Goal: Transaction & Acquisition: Purchase product/service

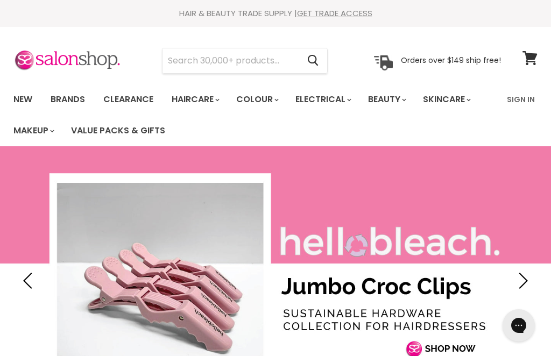
click at [525, 97] on link "Sign In" at bounding box center [520, 99] width 41 height 23
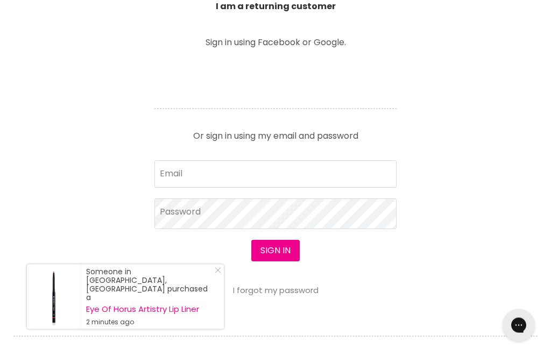
scroll to position [417, 0]
click at [195, 171] on input "Email" at bounding box center [275, 173] width 242 height 27
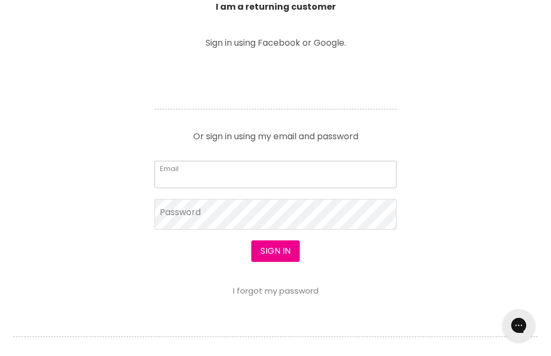
type input "carol.richold@icloud.com"
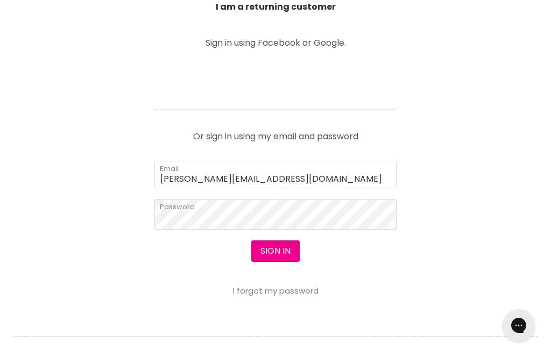
click at [274, 251] on button "Sign in" at bounding box center [275, 251] width 48 height 22
click at [277, 254] on button "Sign in" at bounding box center [275, 251] width 48 height 22
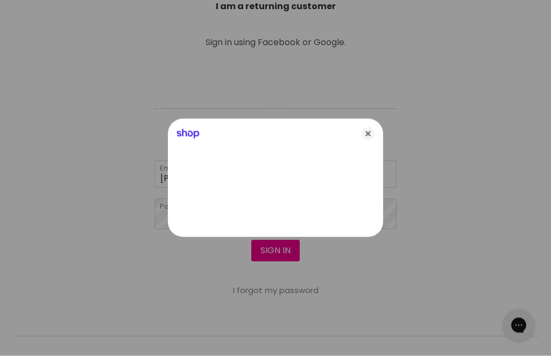
scroll to position [417, 0]
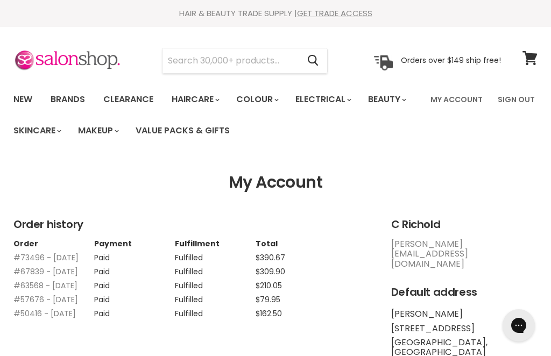
click at [88, 58] on img at bounding box center [67, 60] width 108 height 23
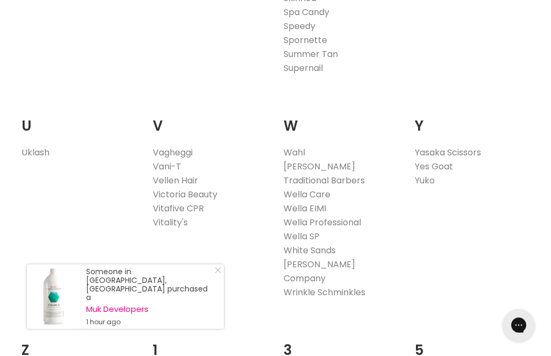
scroll to position [2144, 0]
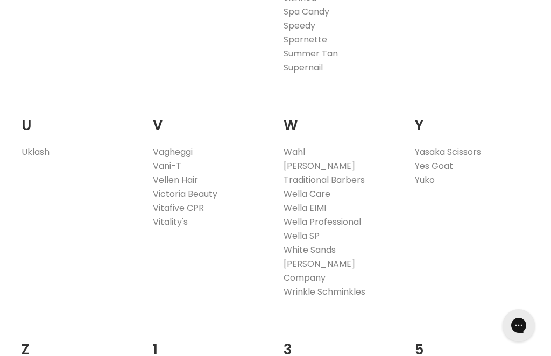
click at [307, 202] on link "Wella EIMI" at bounding box center [305, 208] width 43 height 12
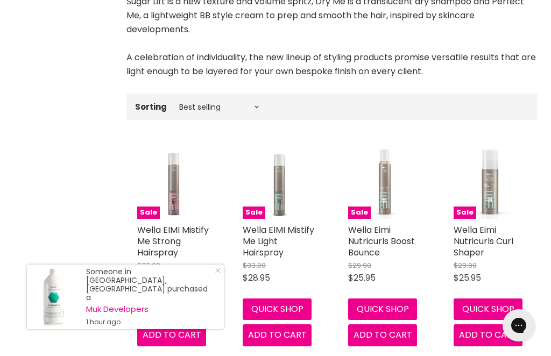
click at [271, 248] on link "Wella EIMI Mistify Me Light Hairspray" at bounding box center [279, 241] width 72 height 35
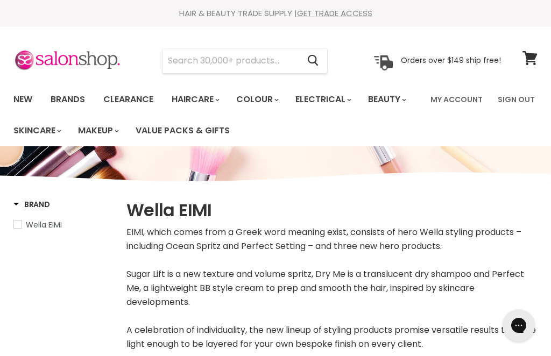
click at [197, 58] on input "Search" at bounding box center [230, 60] width 136 height 25
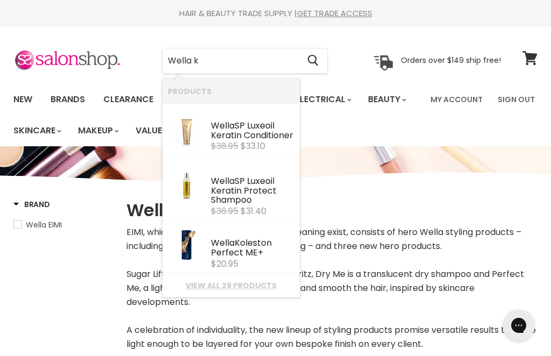
type input "Wella ko"
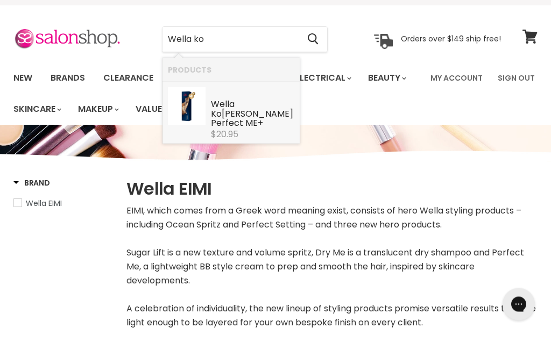
click at [239, 121] on div "Wella Ko leston Perfect ME+" at bounding box center [252, 136] width 83 height 30
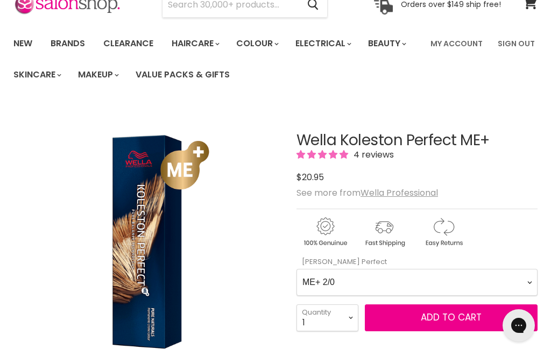
click at [515, 270] on Perfect-0-0 "ME+ 2/0 ME+ 2/8 ME+ 33/0 ME+ 33/66 ME+ 44/0 ME+ 44/55 ME+ 44/65 4/71 ME+ 4/77 M…" at bounding box center [416, 282] width 241 height 27
click at [519, 280] on Perfect-0-0 "ME+ 2/0 ME+ 2/8 ME+ 33/0 ME+ 33/66 ME+ 44/0 ME+ 44/55 ME+ 44/65 4/71 ME+ 4/77 M…" at bounding box center [416, 282] width 241 height 27
select Perfect-0-0 "ME+ 6/0"
click at [468, 319] on span "Add to cart" at bounding box center [451, 317] width 61 height 13
click at [445, 320] on span "Add to cart" at bounding box center [451, 317] width 61 height 13
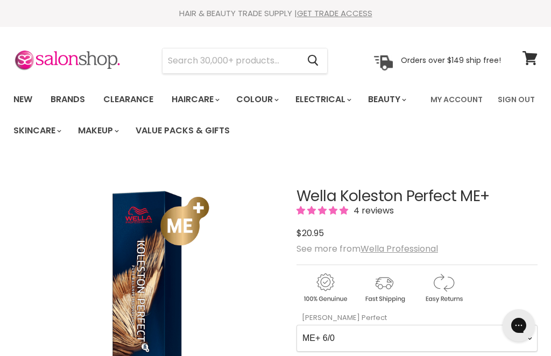
click at [530, 62] on icon at bounding box center [529, 58] width 15 height 14
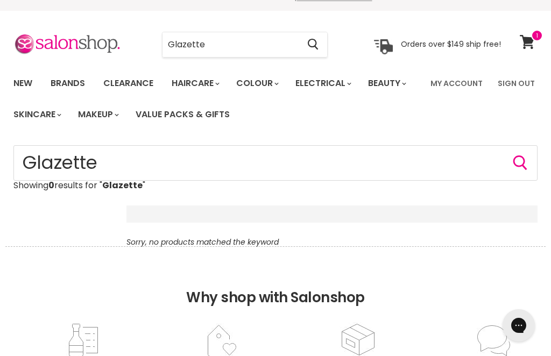
click at [238, 43] on input "Glazette" at bounding box center [230, 44] width 136 height 25
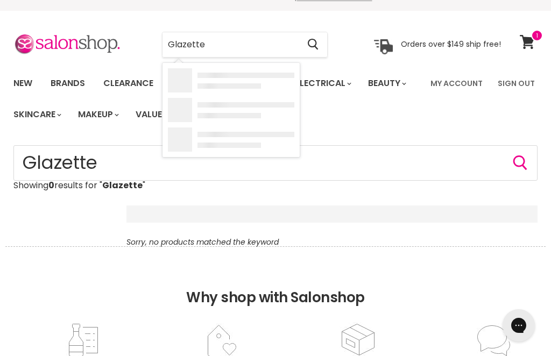
scroll to position [16, 0]
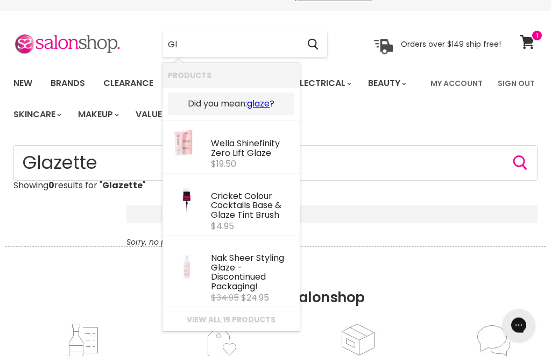
type input "G"
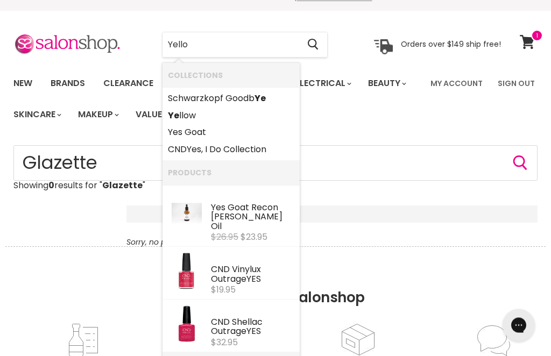
type input "Yellow"
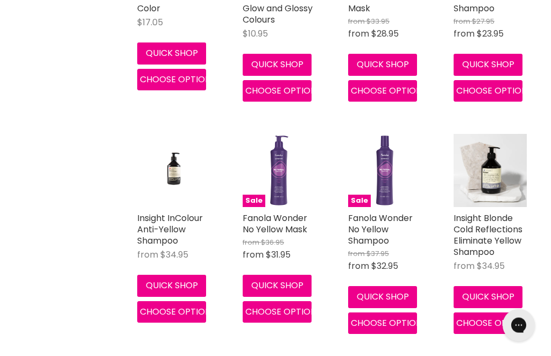
scroll to position [363, 0]
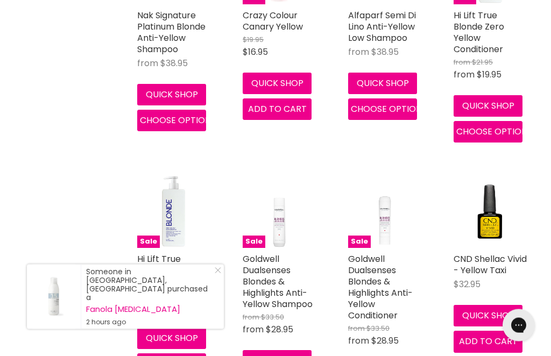
scroll to position [798, 0]
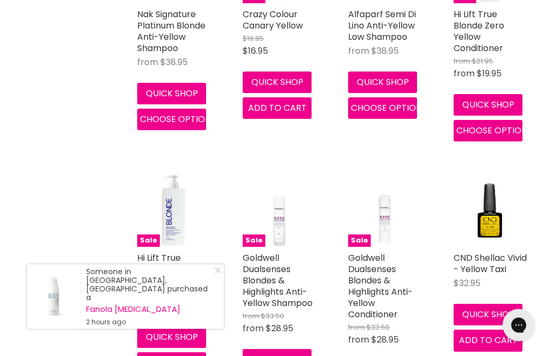
click at [549, 135] on div "Home Search results for “Yellow” (66) Yellow Showing 66 results for " Yellow " …" at bounding box center [275, 135] width 551 height 1544
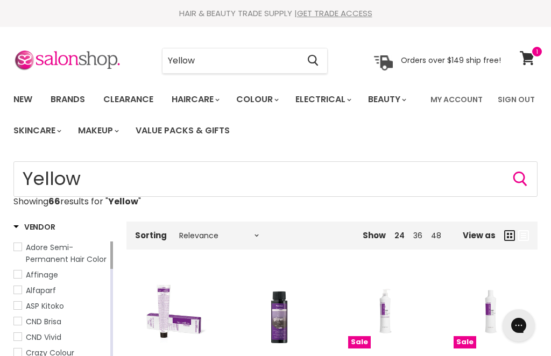
click at [232, 66] on input "Yellow" at bounding box center [230, 60] width 136 height 25
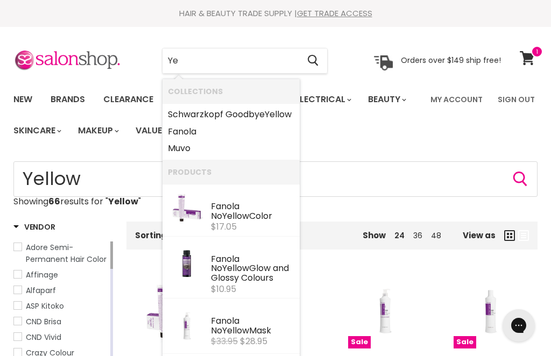
type input "Y"
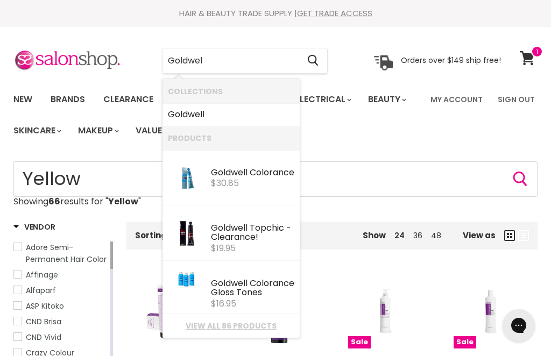
type input "Goldwell"
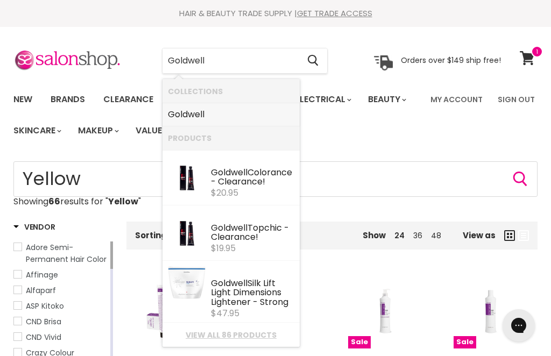
click at [197, 115] on b "Goldwell" at bounding box center [186, 114] width 37 height 12
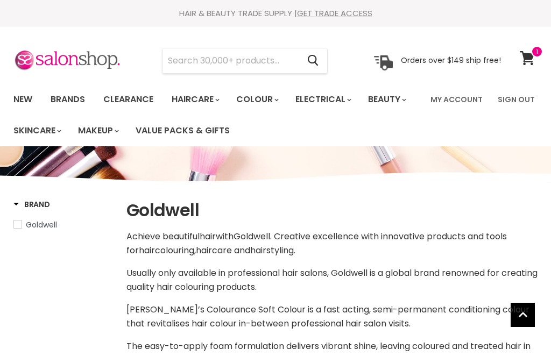
select select "manual"
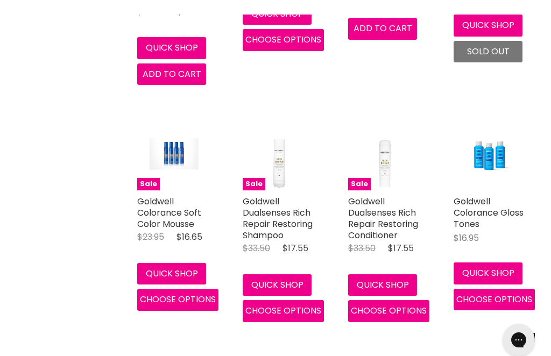
scroll to position [1042, 0]
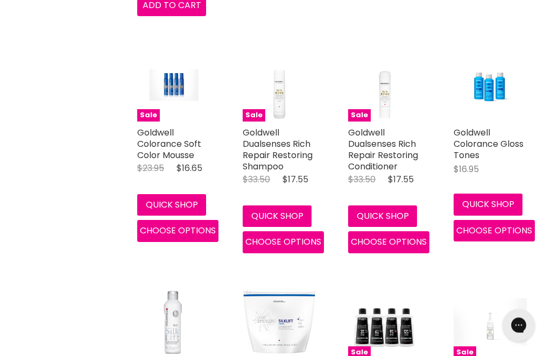
scroll to position [1141, 0]
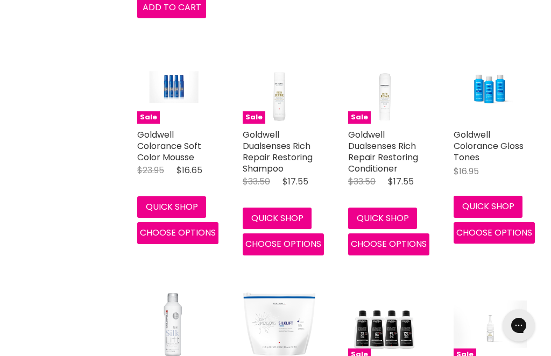
click at [180, 233] on span "Choose options" at bounding box center [178, 232] width 76 height 12
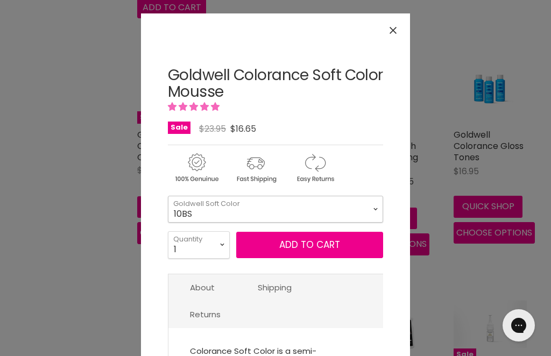
click at [375, 207] on select "10BS 10P 10V" at bounding box center [275, 209] width 215 height 27
select select "10P"
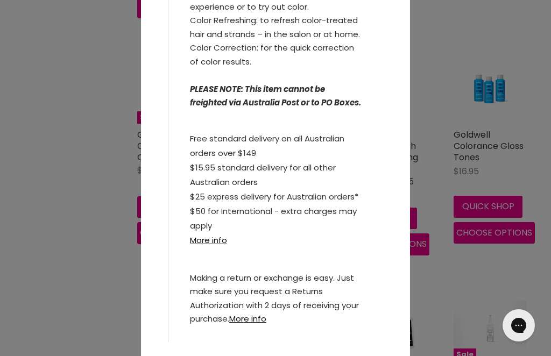
scroll to position [508, 0]
click at [81, 257] on div "Click or scroll to zoom Tap or pinch to zoom" at bounding box center [275, 178] width 551 height 356
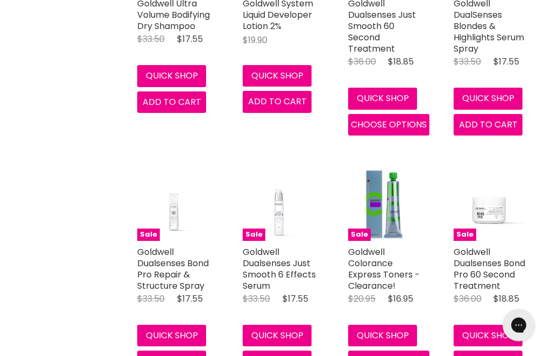
scroll to position [1994, 0]
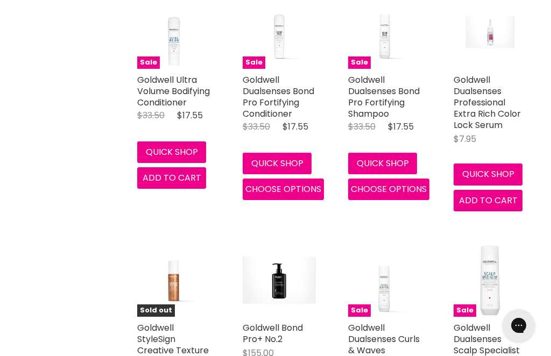
scroll to position [3056, 0]
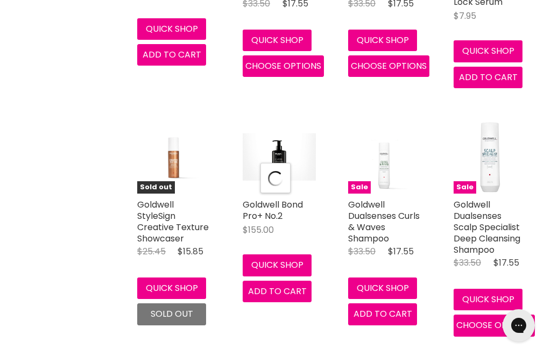
select select "manual"
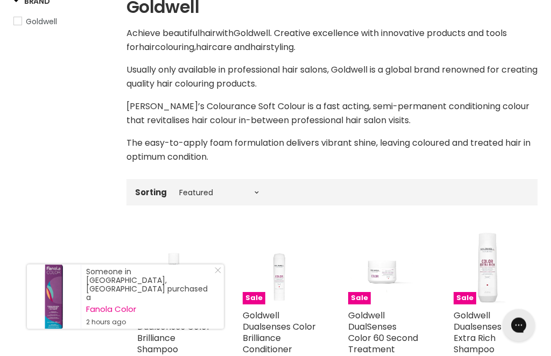
scroll to position [0, 0]
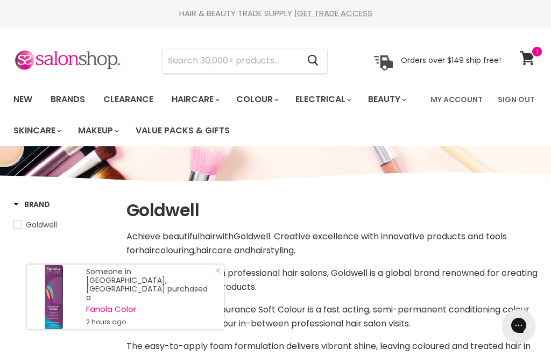
click at [536, 59] on link "View cart" at bounding box center [528, 58] width 29 height 25
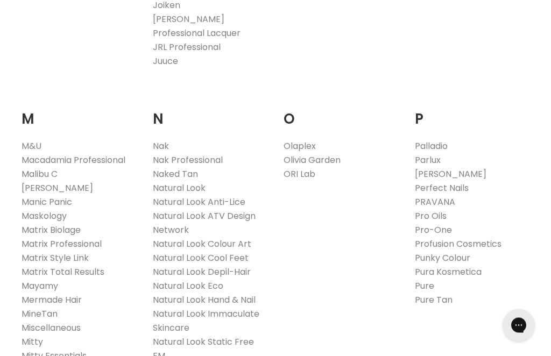
scroll to position [1170, 0]
click at [305, 140] on link "Olaplex" at bounding box center [300, 146] width 32 height 12
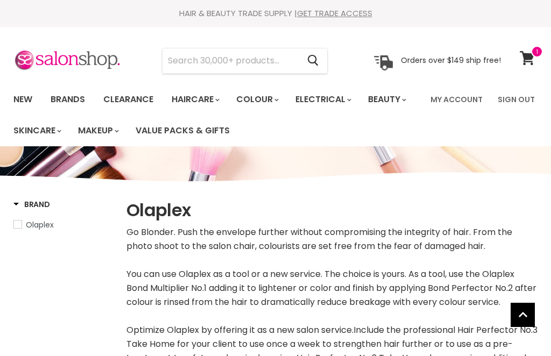
select select "manual"
click at [251, 56] on input "Search" at bounding box center [230, 60] width 136 height 25
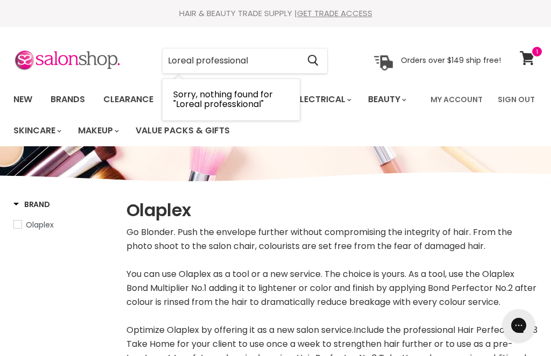
type input "Loreal professional"
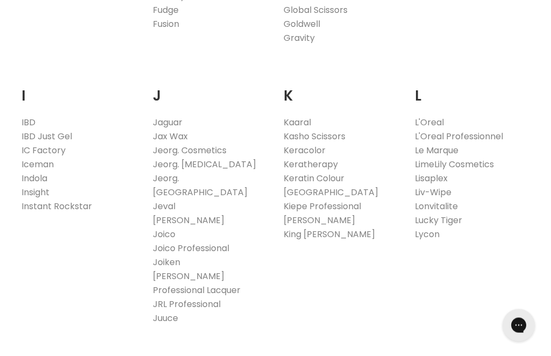
scroll to position [913, 0]
click at [489, 130] on link "L'Oreal Professionnel" at bounding box center [459, 136] width 88 height 12
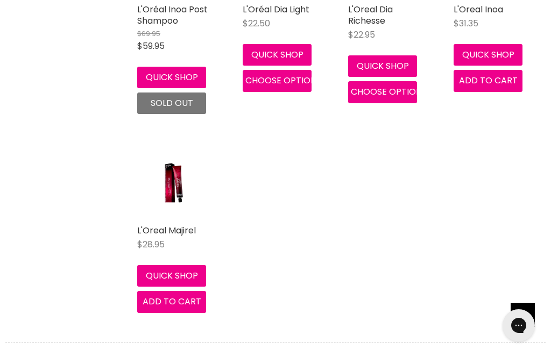
scroll to position [1874, 0]
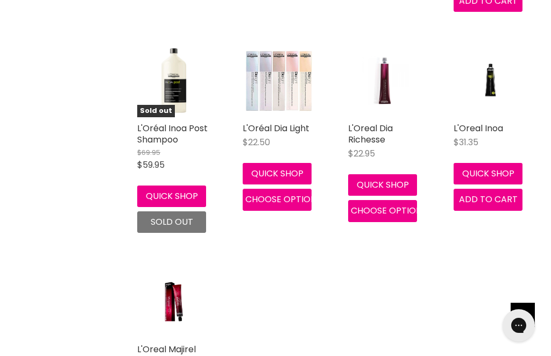
click at [264, 122] on link "L'Oréal Dia Light" at bounding box center [276, 128] width 67 height 12
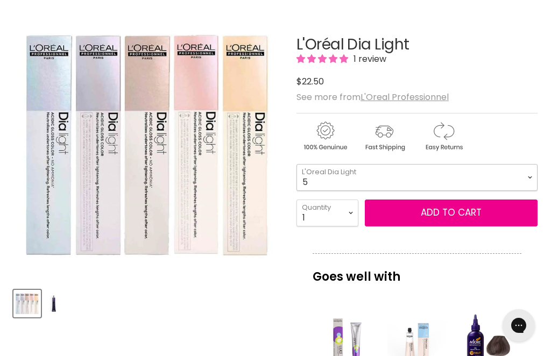
click at [329, 174] on select "5 5.66 5.8 6 6.3 6.45 7 7.12 7.23 7.31 7.43 7.8 8 8.1 8.23" at bounding box center [416, 177] width 241 height 27
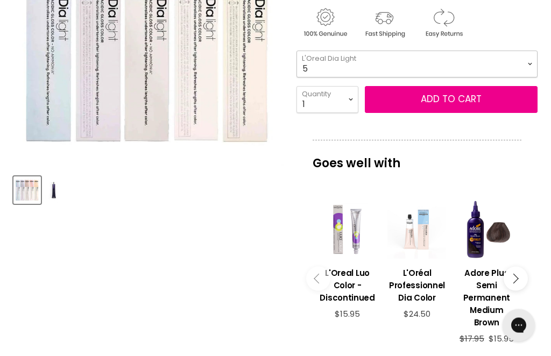
scroll to position [265, 0]
click at [410, 291] on h3 "L'Oréal Professionnel Dia Color" at bounding box center [416, 285] width 59 height 37
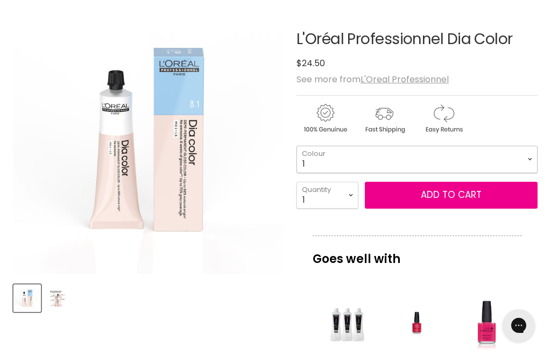
click at [321, 162] on select "1 3 4 4.12 4.15 4.20 4.45 4.62 5 5.1 5.18 5.3 5.35 5.4 5.5" at bounding box center [416, 159] width 241 height 27
select select "6.1"
